Goal: Task Accomplishment & Management: Manage account settings

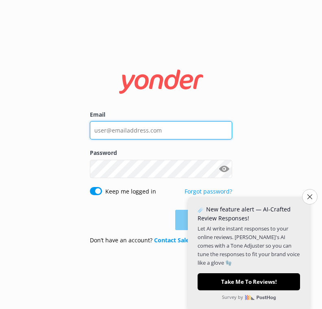
click at [148, 132] on input "Email" at bounding box center [161, 130] width 142 height 18
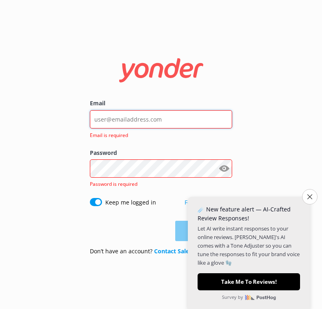
click at [145, 123] on input "Email" at bounding box center [161, 119] width 142 height 18
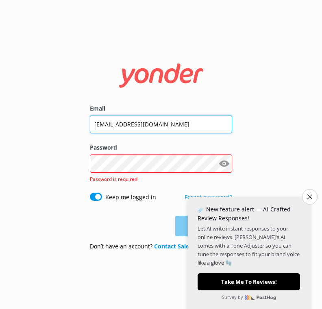
type input "[EMAIL_ADDRESS][DOMAIN_NAME]"
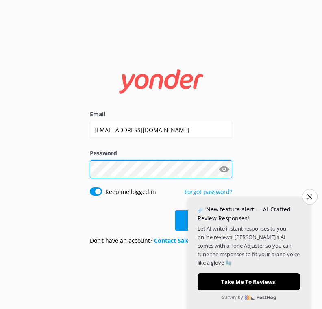
click button "Log in" at bounding box center [203, 220] width 57 height 20
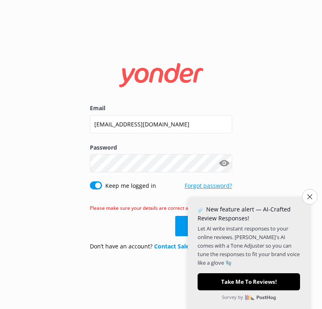
click at [190, 185] on link "Forgot password?" at bounding box center [208, 186] width 48 height 8
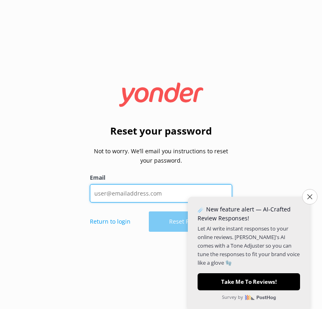
click at [136, 199] on input "Email" at bounding box center [161, 193] width 142 height 18
type input "[EMAIL_ADDRESS][DOMAIN_NAME]"
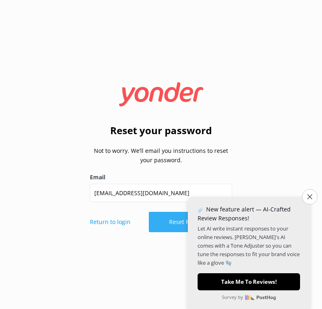
click at [167, 224] on button "Reset Password" at bounding box center [190, 222] width 83 height 20
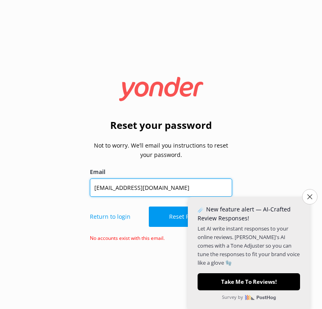
drag, startPoint x: 175, startPoint y: 190, endPoint x: 74, endPoint y: 192, distance: 100.8
click at [79, 192] on div "Reset your password Not to worry. We’ll email you instructions to reset your pa…" at bounding box center [161, 154] width 322 height 309
click at [97, 192] on input "spacecoast@cruisintikis.com" at bounding box center [161, 187] width 142 height 18
click at [97, 191] on input "spacecoast@cruisintikis.com" at bounding box center [161, 187] width 142 height 18
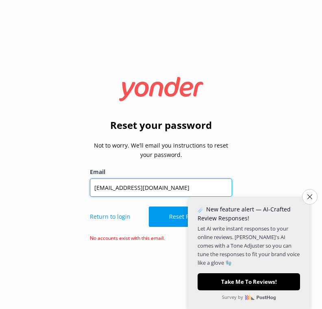
click at [97, 191] on input "spacecoast@cruisintikis.com" at bounding box center [161, 187] width 142 height 18
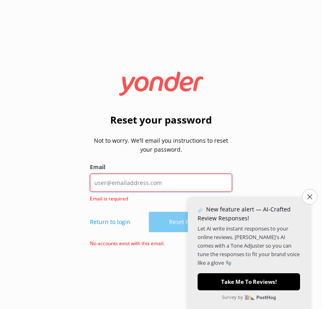
click at [108, 186] on input "Email" at bounding box center [161, 182] width 142 height 18
type input "[PERSON_NAME][EMAIL_ADDRESS][PERSON_NAME][DOMAIN_NAME]"
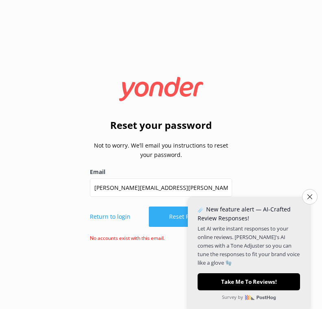
click at [163, 219] on button "Reset Password" at bounding box center [190, 216] width 83 height 20
click at [162, 216] on button "Reset Password" at bounding box center [190, 216] width 83 height 20
click at [117, 217] on p "Return to login" at bounding box center [110, 216] width 41 height 9
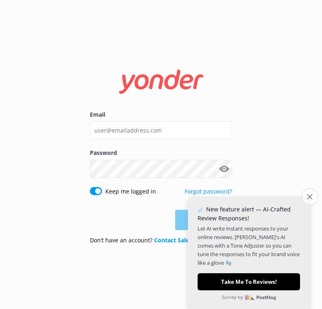
click at [312, 198] on button "Close survey" at bounding box center [309, 196] width 17 height 17
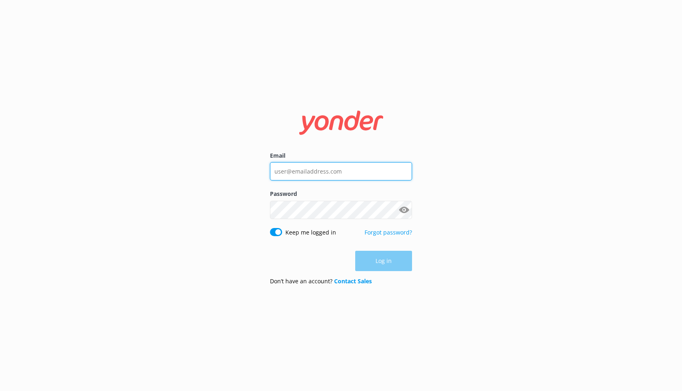
click at [318, 174] on input "Email" at bounding box center [341, 171] width 142 height 18
type input "[PERSON_NAME][EMAIL_ADDRESS][PERSON_NAME][DOMAIN_NAME]"
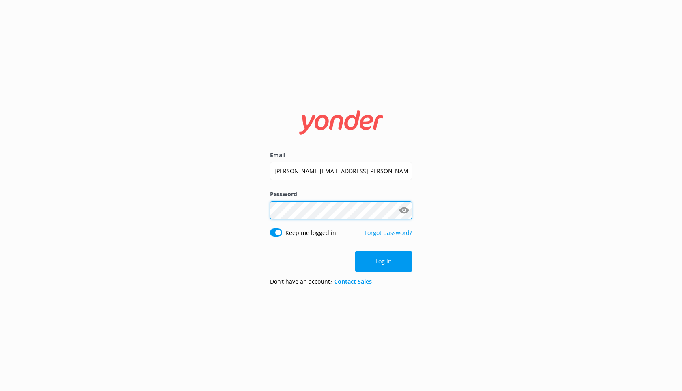
click button "Log in" at bounding box center [383, 261] width 57 height 20
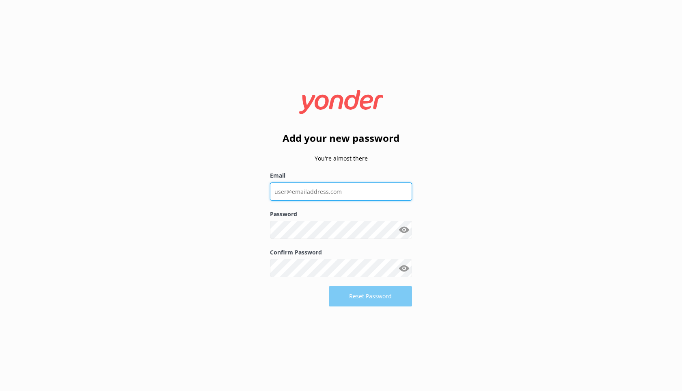
click at [307, 190] on input "Email" at bounding box center [341, 191] width 142 height 18
type input "[EMAIL_ADDRESS][DOMAIN_NAME]"
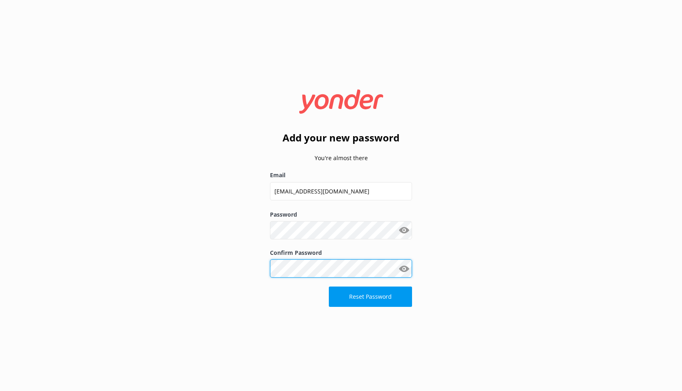
click button "Reset Password" at bounding box center [370, 296] width 83 height 20
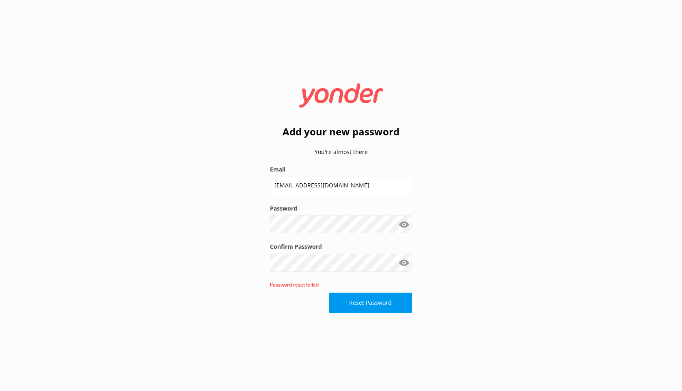
click at [405, 261] on button "Show password" at bounding box center [404, 262] width 16 height 16
click at [344, 300] on button "Reset Password" at bounding box center [370, 302] width 83 height 20
drag, startPoint x: 310, startPoint y: 225, endPoint x: 305, endPoint y: 223, distance: 5.0
click at [305, 223] on input "Surfer002*" at bounding box center [341, 224] width 142 height 18
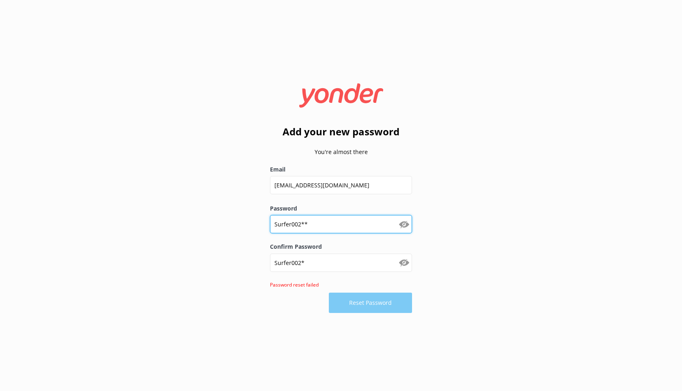
type input "Surfer002**"
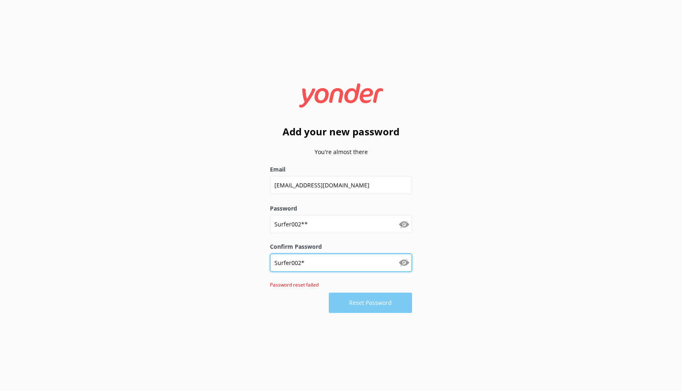
click at [311, 263] on input "Surfer002*" at bounding box center [341, 262] width 142 height 18
type input "Surfer002**"
click button "Reset Password" at bounding box center [370, 302] width 83 height 20
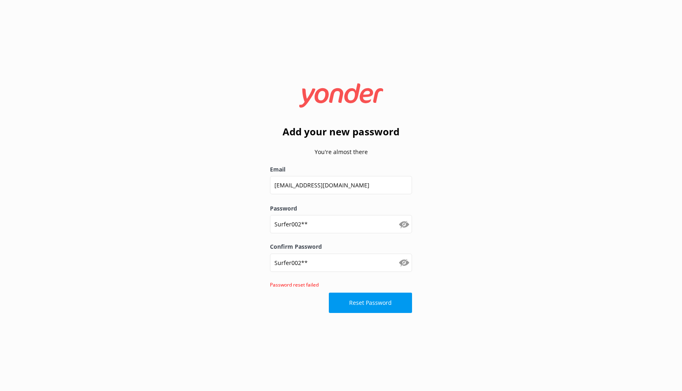
click at [406, 222] on button "Show password" at bounding box center [404, 224] width 16 height 16
drag, startPoint x: 369, startPoint y: 187, endPoint x: 258, endPoint y: 187, distance: 110.5
click at [258, 187] on div "Add your new password You're almost there Email spacecoast@cruisintikis.com Pas…" at bounding box center [341, 195] width 682 height 391
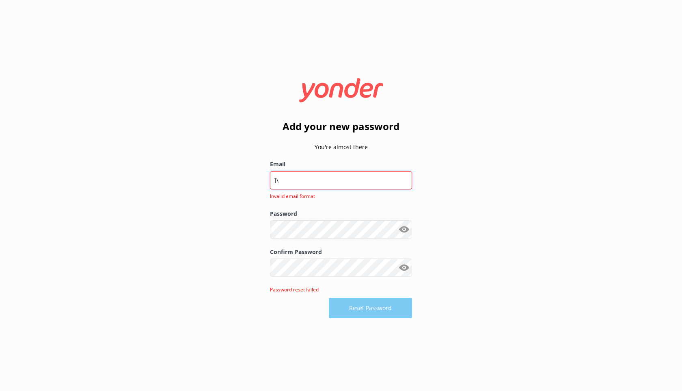
type input "]"
type input "[PERSON_NAME][EMAIL_ADDRESS][PERSON_NAME][DOMAIN_NAME]"
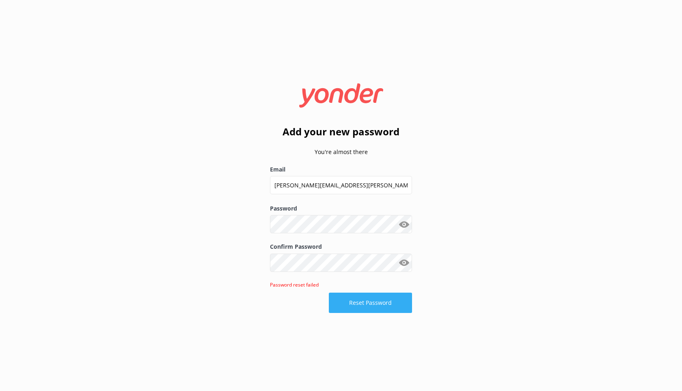
click at [354, 300] on button "Reset Password" at bounding box center [370, 302] width 83 height 20
